Goal: Task Accomplishment & Management: Use online tool/utility

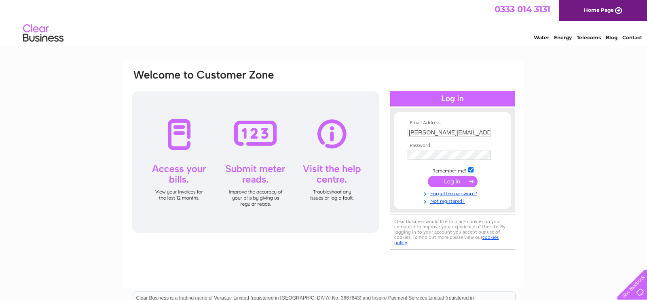
click at [450, 181] on input "submit" at bounding box center [453, 180] width 50 height 11
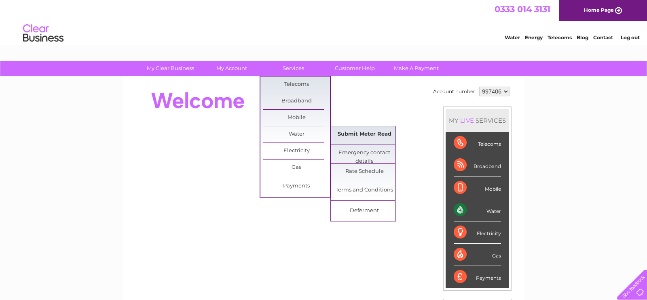
click at [364, 131] on link "Submit Meter Read" at bounding box center [364, 134] width 67 height 16
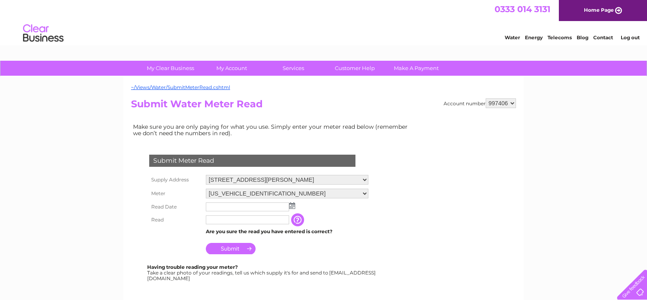
click at [291, 203] on img at bounding box center [292, 205] width 6 height 6
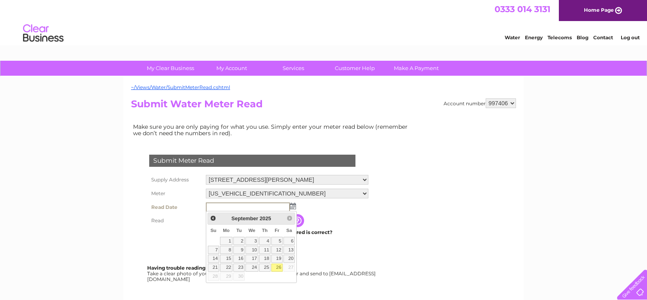
click at [275, 266] on link "26" at bounding box center [276, 267] width 11 height 8
type input "[DATE]"
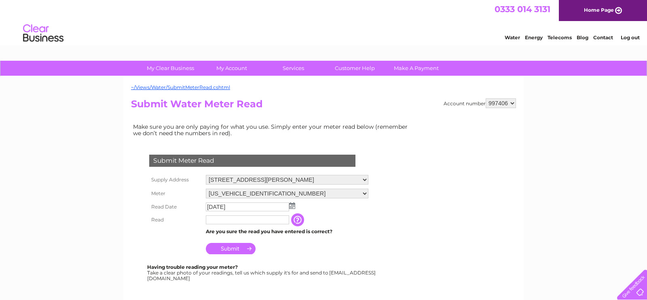
click at [238, 219] on input "text" at bounding box center [247, 219] width 83 height 9
type input "00438"
click at [230, 246] on input "Submit" at bounding box center [231, 248] width 50 height 11
